Goal: Task Accomplishment & Management: Manage account settings

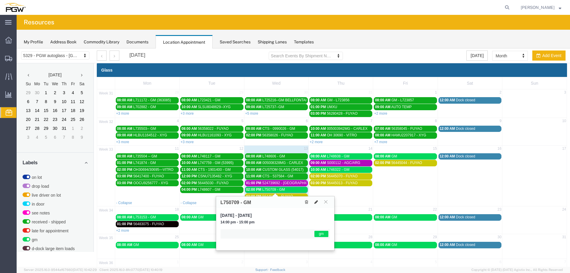
click at [315, 200] on icon at bounding box center [316, 202] width 4 height 4
select select "1"
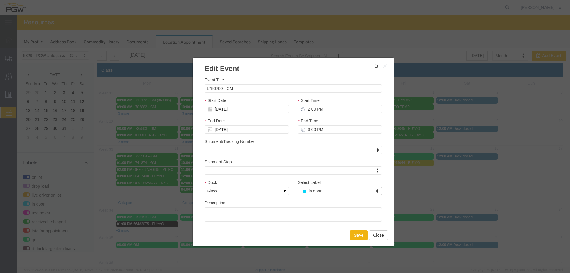
select select "220"
click at [354, 235] on button "Save" at bounding box center [359, 235] width 18 height 10
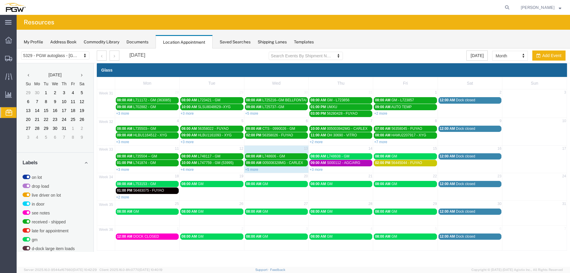
drag, startPoint x: 312, startPoint y: 168, endPoint x: 316, endPoint y: 160, distance: 8.8
click at [312, 169] on link "+3 more" at bounding box center [316, 169] width 13 height 4
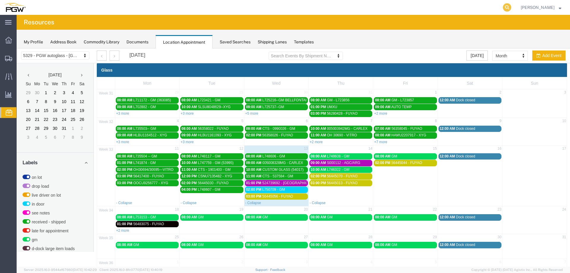
click at [510, 10] on icon at bounding box center [507, 7] width 8 height 8
paste input "666968"
type input "666968"
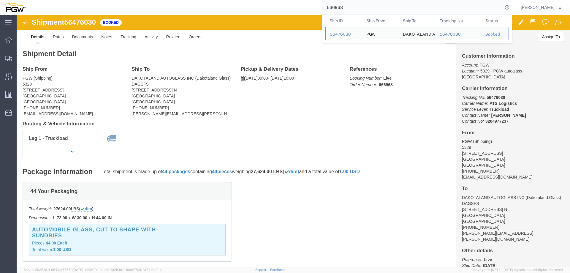
click at [503, 5] on input "666968" at bounding box center [412, 7] width 181 height 14
click at [509, 6] on icon at bounding box center [507, 7] width 8 height 8
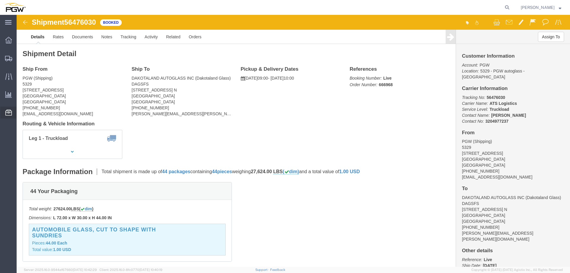
click at [0, 0] on span "Location Appointment" at bounding box center [0, 0] width 0 height 0
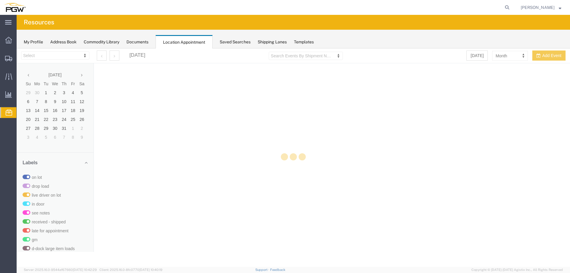
select select "28253"
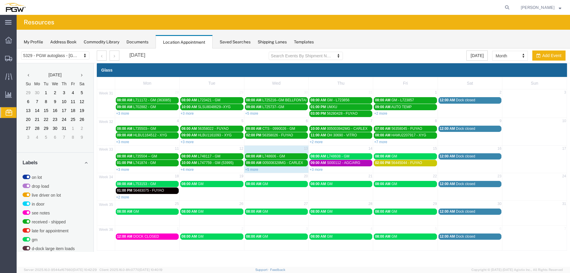
click at [312, 168] on link "+3 more" at bounding box center [316, 169] width 13 height 4
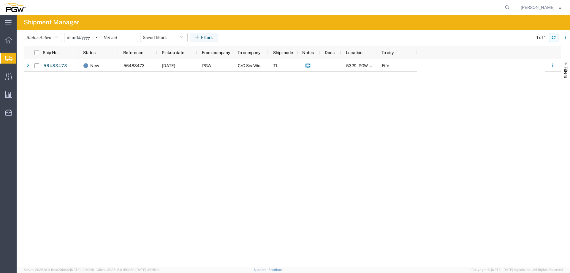
click at [551, 37] on button "button" at bounding box center [554, 38] width 10 height 10
